Goal: Learn about a topic

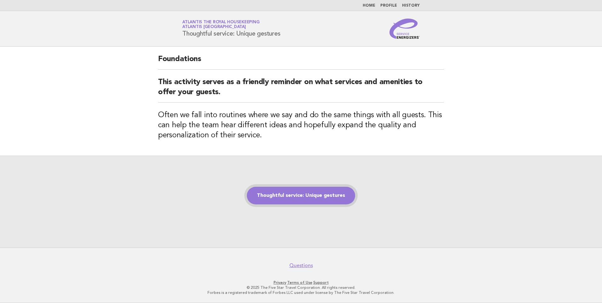
click at [307, 195] on link "Thoughtful service: Unique gestures" at bounding box center [301, 196] width 108 height 18
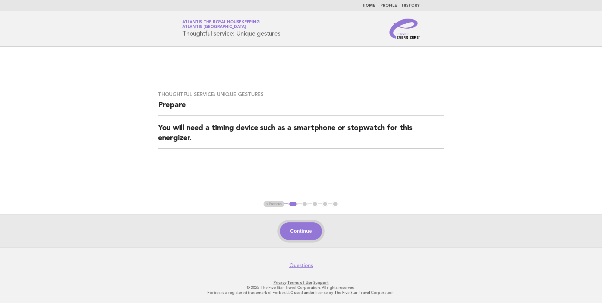
click at [298, 228] on button "Continue" at bounding box center [301, 231] width 42 height 18
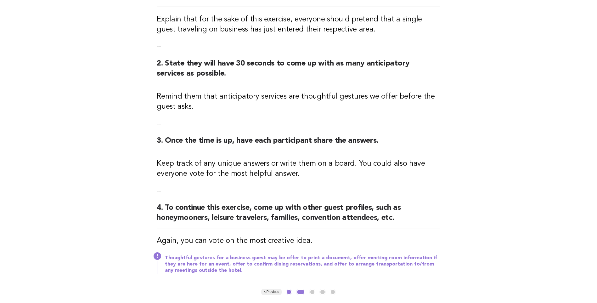
scroll to position [126, 0]
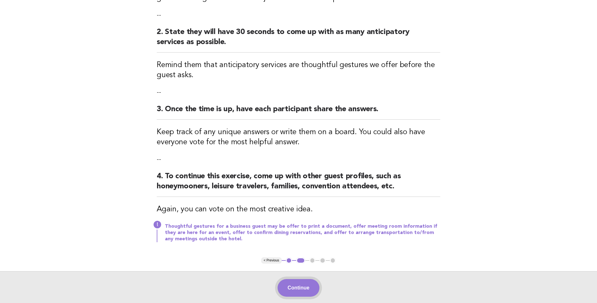
click at [299, 285] on button "Continue" at bounding box center [299, 288] width 42 height 18
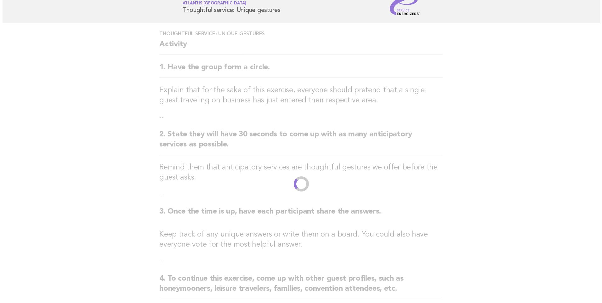
scroll to position [0, 0]
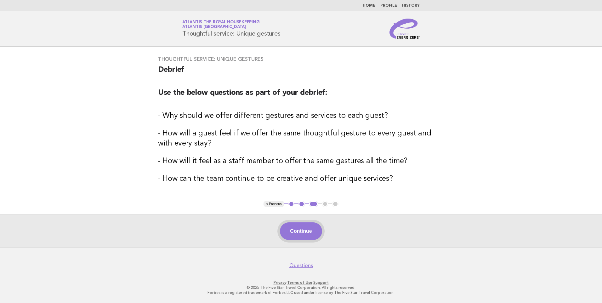
click at [305, 229] on button "Continue" at bounding box center [301, 231] width 42 height 18
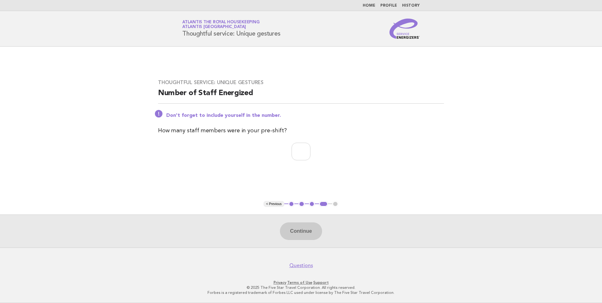
click at [370, 5] on link "Home" at bounding box center [369, 6] width 13 height 4
